Goal: Task Accomplishment & Management: Use online tool/utility

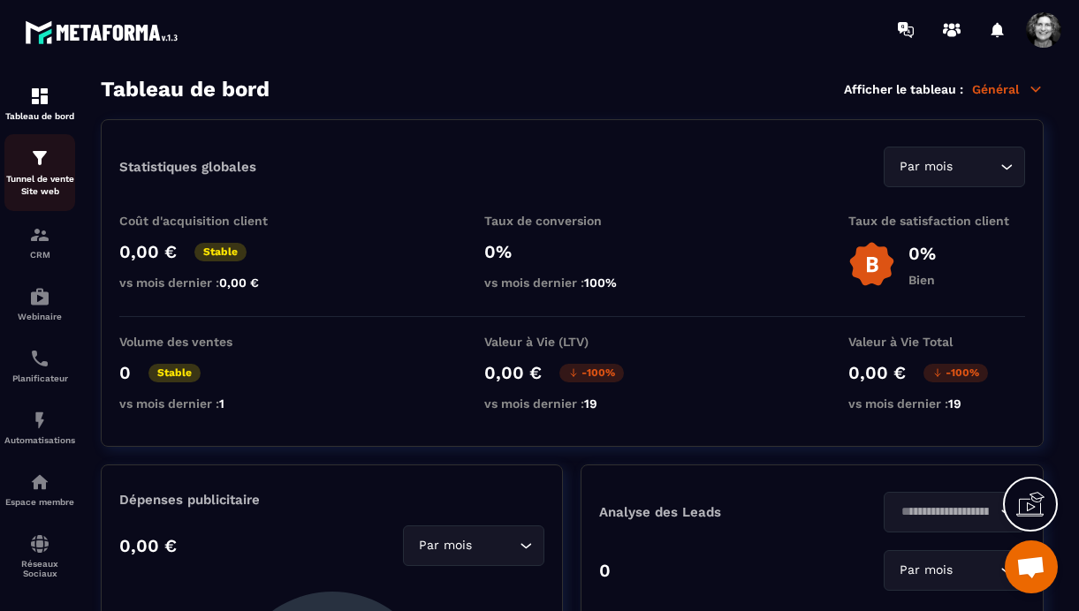
click at [47, 168] on img at bounding box center [39, 158] width 21 height 21
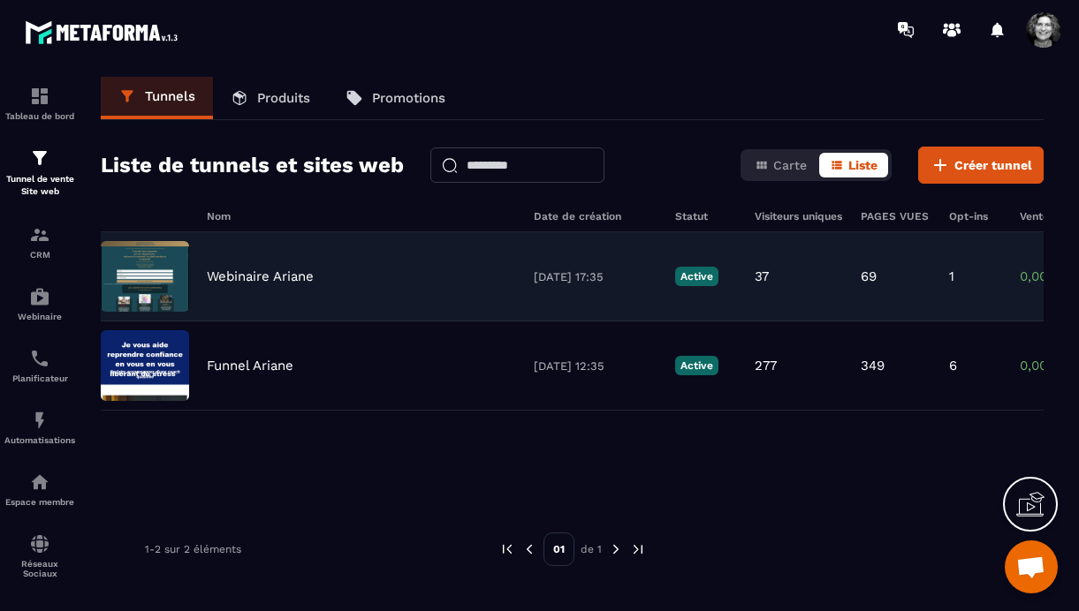
click at [144, 249] on img at bounding box center [145, 276] width 88 height 71
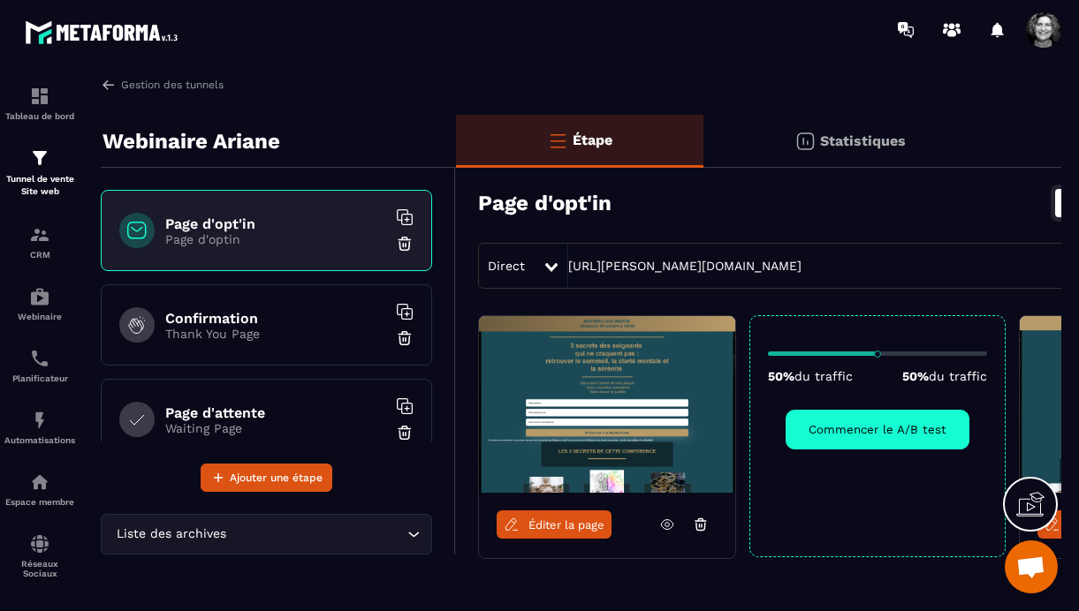
click at [559, 529] on span "Éditer la page" at bounding box center [566, 525] width 76 height 13
